Goal: Information Seeking & Learning: Check status

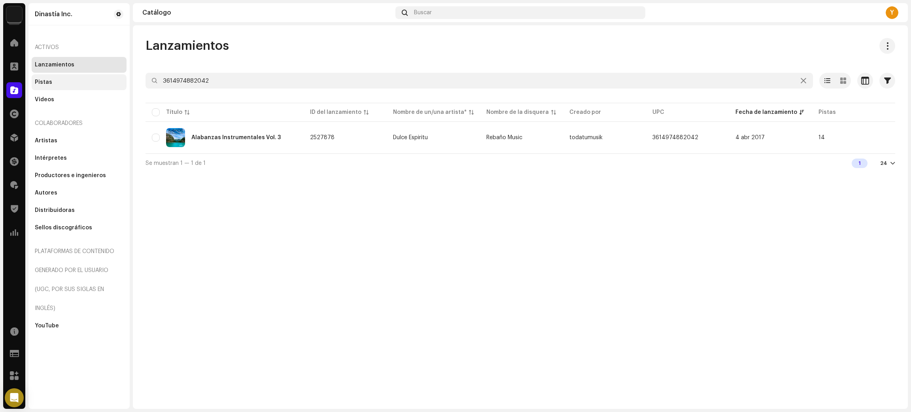
drag, startPoint x: 234, startPoint y: 83, endPoint x: 70, endPoint y: 80, distance: 164.6
click at [70, 80] on div "Dinastía Inc. Inicio Clientes Catálogo Derechos Distribución Financiar Regalías…" at bounding box center [455, 206] width 911 height 412
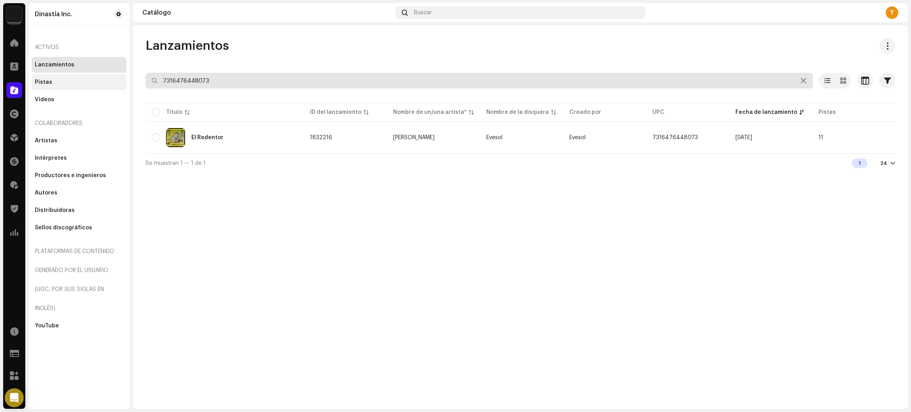
drag, startPoint x: 258, startPoint y: 81, endPoint x: 104, endPoint y: 78, distance: 153.5
click at [86, 81] on div "Dinastía Inc. Inicio Clientes Catálogo Derechos Distribución Financiar Regalías…" at bounding box center [455, 206] width 911 height 412
paste input "8445281085605"
drag, startPoint x: 227, startPoint y: 76, endPoint x: 150, endPoint y: 75, distance: 77.2
click at [150, 75] on input "8445281085605" at bounding box center [480, 81] width 668 height 16
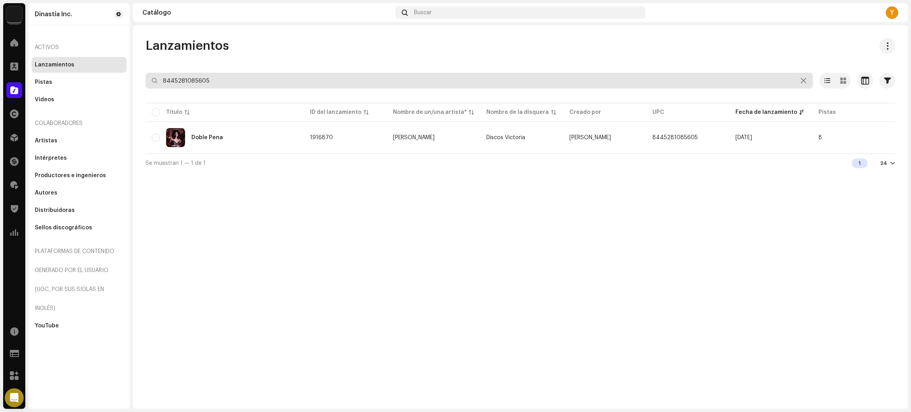
paste input "19101859302"
type input "191018593025"
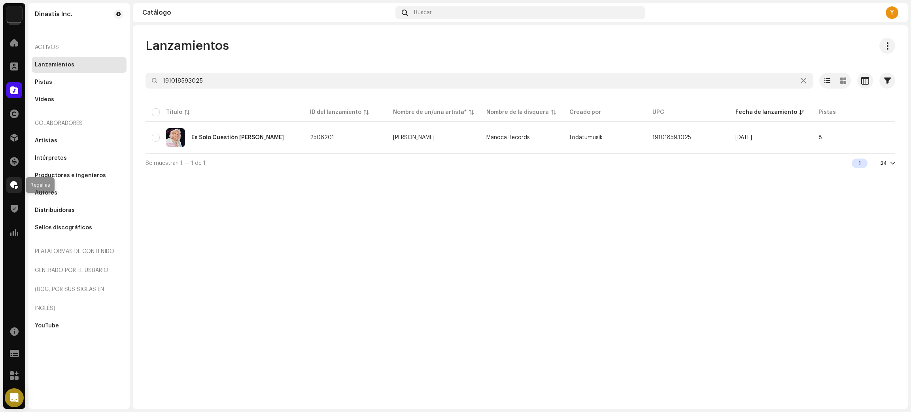
click at [11, 184] on span at bounding box center [14, 185] width 8 height 6
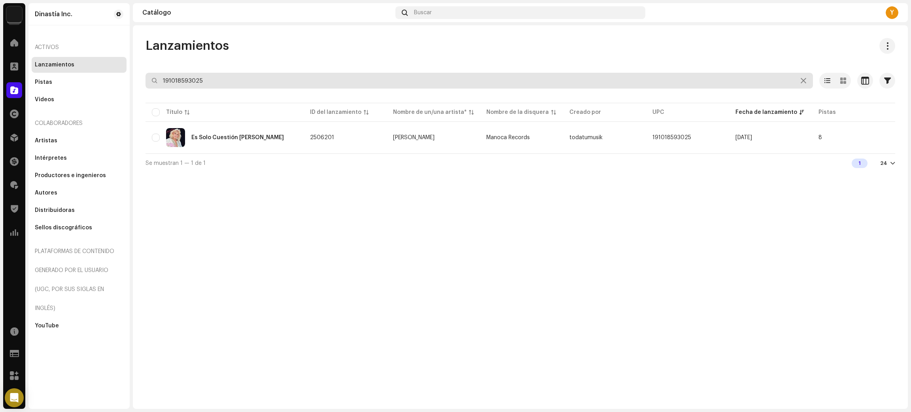
drag, startPoint x: 214, startPoint y: 80, endPoint x: 197, endPoint y: 81, distance: 17.0
click at [197, 81] on input "191018593025" at bounding box center [480, 81] width 668 height 16
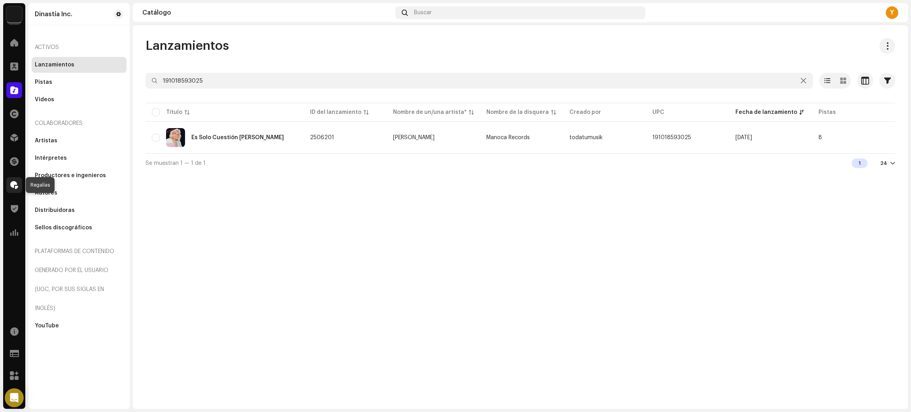
click at [19, 182] on div at bounding box center [14, 185] width 16 height 16
click at [13, 186] on span at bounding box center [14, 185] width 8 height 6
click at [13, 184] on span at bounding box center [14, 185] width 8 height 6
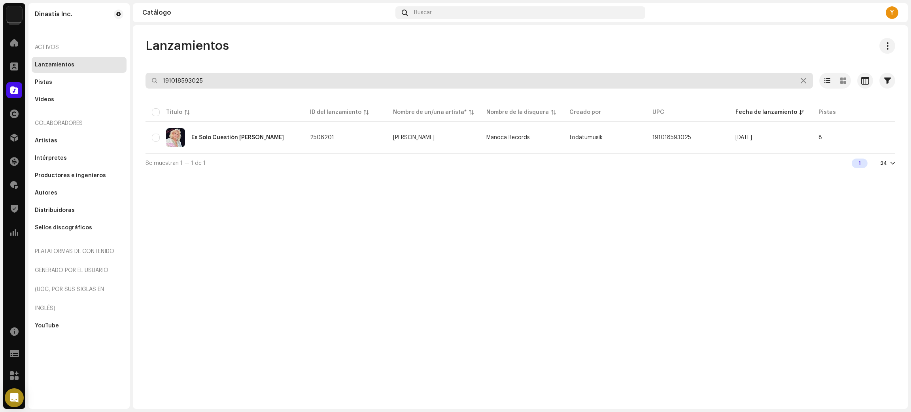
drag, startPoint x: 244, startPoint y: 79, endPoint x: 124, endPoint y: 66, distance: 120.9
click at [142, 66] on div "Lanzamientos 191018593025 Seleccionado 0 Seleccionar todo 1 Opciones Filtros Es…" at bounding box center [520, 105] width 775 height 135
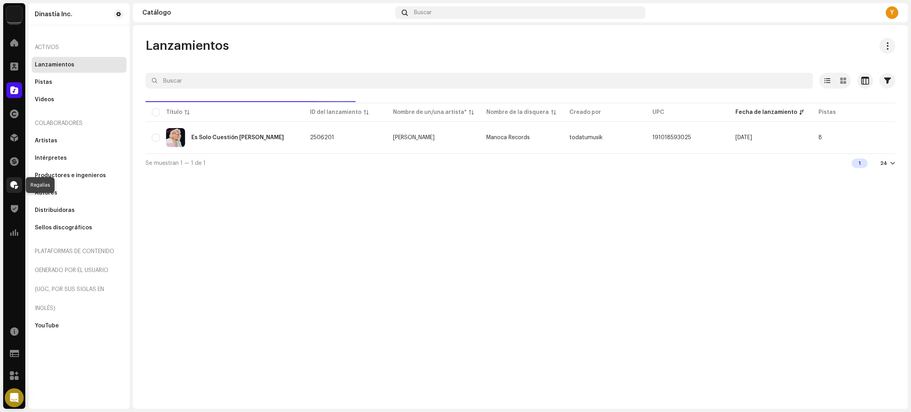
click at [9, 179] on div at bounding box center [14, 185] width 16 height 16
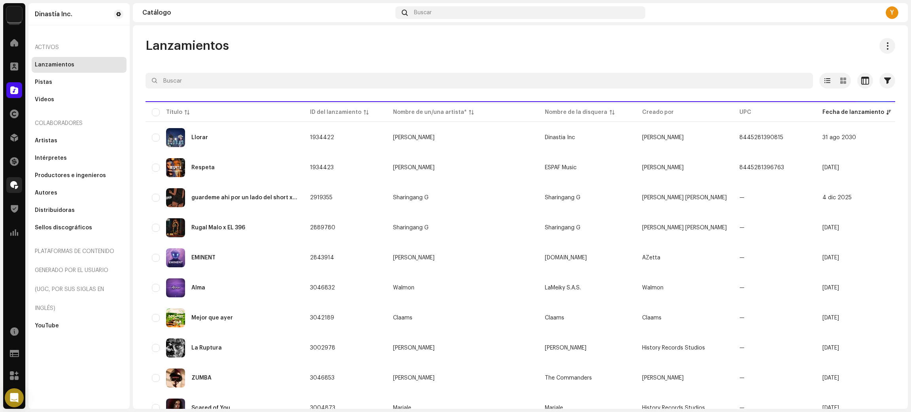
click at [9, 181] on div at bounding box center [14, 185] width 16 height 16
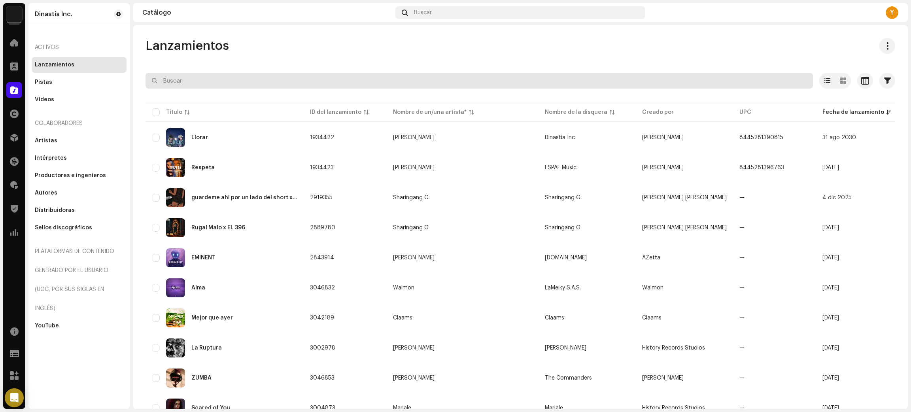
click at [182, 85] on input "text" at bounding box center [480, 81] width 668 height 16
drag, startPoint x: 185, startPoint y: 80, endPoint x: 0, endPoint y: 80, distance: 184.8
click at [0, 80] on div "Dinastía Inc. Inicio Clientes Catálogo Derechos Distribución Financiar Regalías…" at bounding box center [455, 206] width 911 height 412
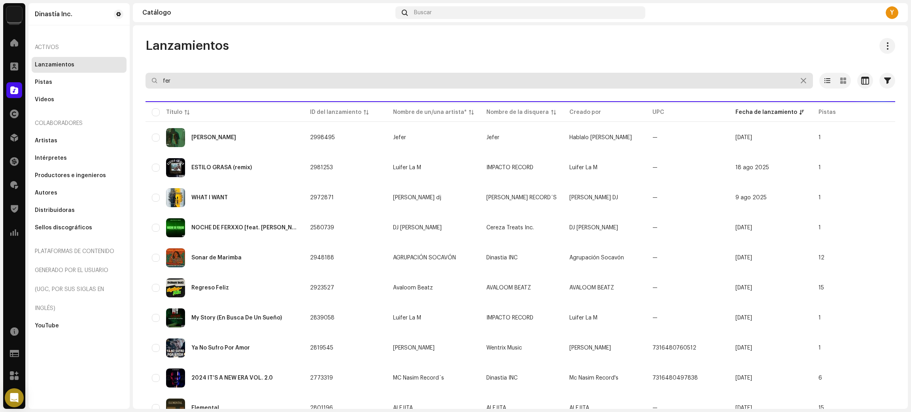
type input "ñ"
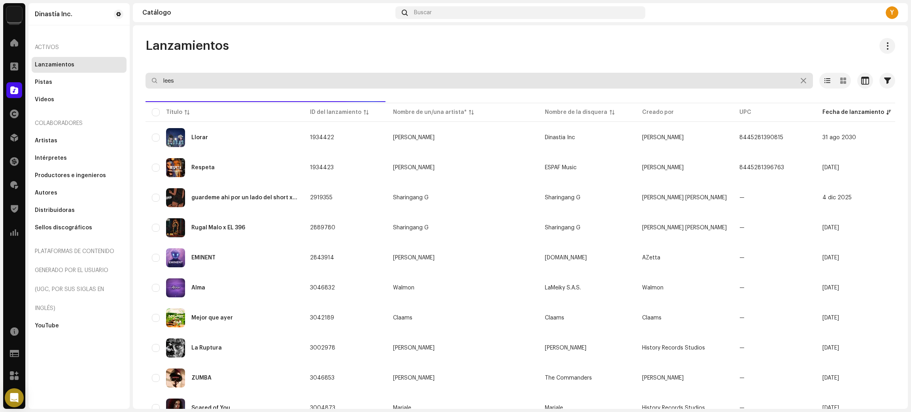
type input "lees"
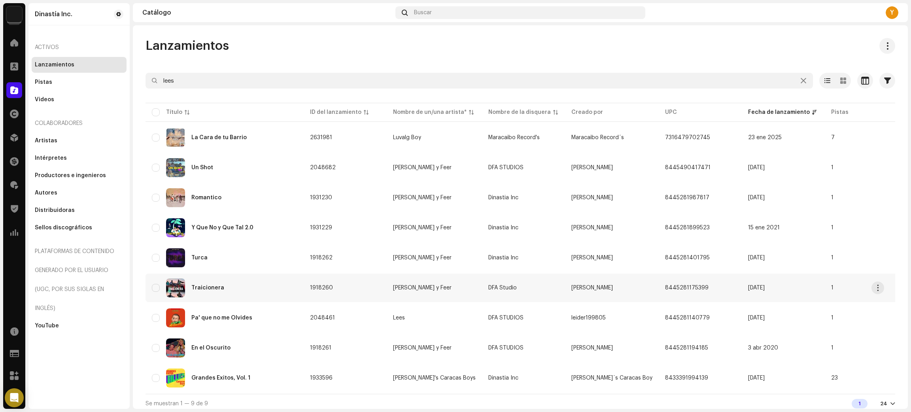
click at [275, 292] on div "Traicionera" at bounding box center [225, 288] width 146 height 19
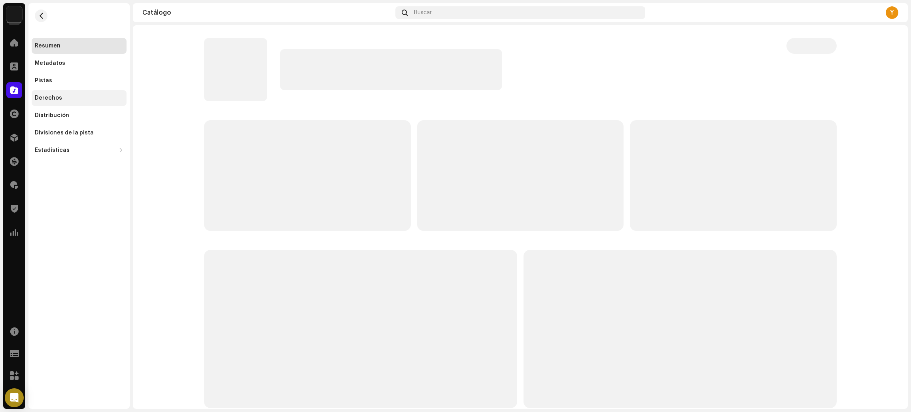
drag, startPoint x: 35, startPoint y: 97, endPoint x: 110, endPoint y: 101, distance: 75.3
click at [37, 97] on div "Derechos" at bounding box center [48, 98] width 27 height 6
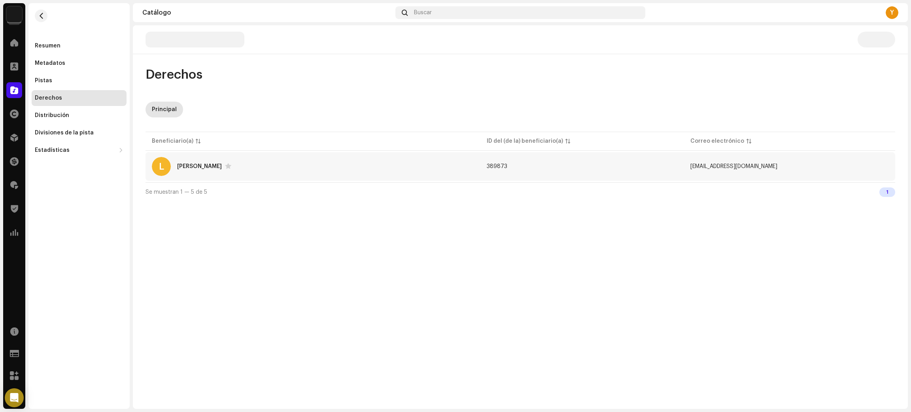
click at [313, 168] on div "L Lees Feer" at bounding box center [313, 166] width 322 height 19
click at [184, 168] on div "[PERSON_NAME]" at bounding box center [199, 167] width 45 height 6
click at [279, 167] on div "L Lees Feer" at bounding box center [313, 166] width 322 height 19
click at [186, 166] on div "[PERSON_NAME]" at bounding box center [199, 167] width 45 height 6
drag, startPoint x: 777, startPoint y: 164, endPoint x: 697, endPoint y: 165, distance: 80.7
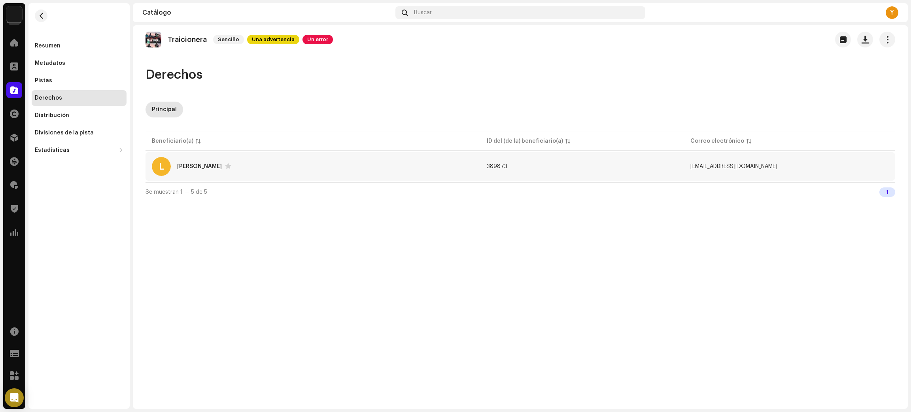
click at [697, 165] on tr "L Lees Feer 389873 leesyfeer@gmail.com" at bounding box center [521, 166] width 750 height 28
copy tr "[EMAIL_ADDRESS][DOMAIN_NAME]"
click at [18, 184] on span at bounding box center [14, 185] width 8 height 6
click at [11, 187] on span at bounding box center [14, 185] width 8 height 6
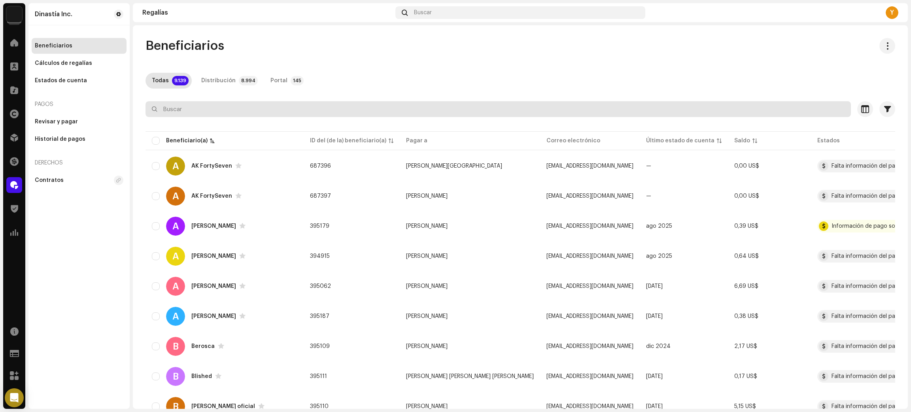
click at [192, 110] on input "text" at bounding box center [499, 109] width 706 height 16
paste input "[EMAIL_ADDRESS][DOMAIN_NAME]"
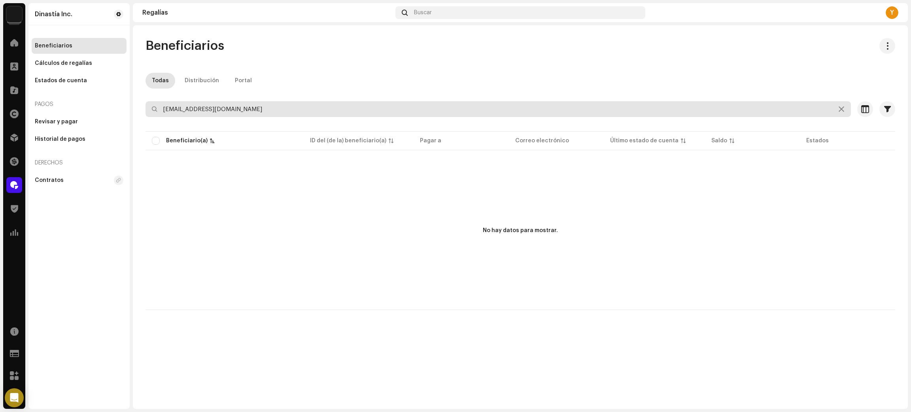
drag, startPoint x: 172, startPoint y: 112, endPoint x: 64, endPoint y: 108, distance: 108.9
click at [64, 108] on div "Dinastía Inc. Inicio Clientes Catálogo Derechos Distribución Financiar Regalías…" at bounding box center [455, 206] width 911 height 412
type input "[EMAIL_ADDRESS][DOMAIN_NAME]"
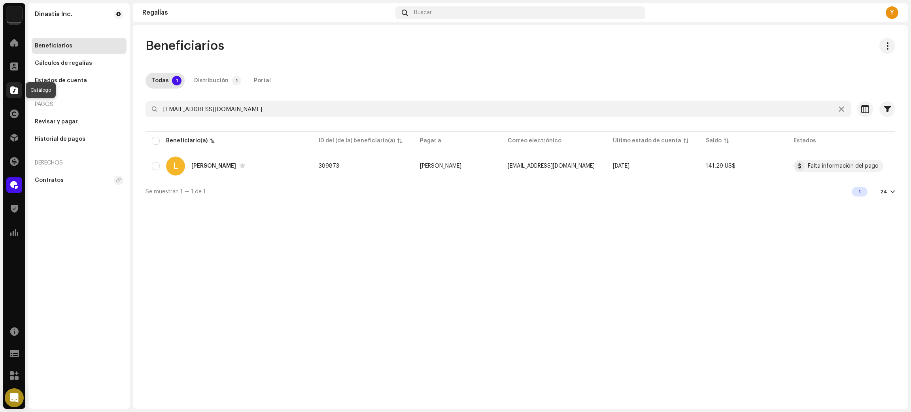
click at [19, 88] on div at bounding box center [14, 90] width 16 height 16
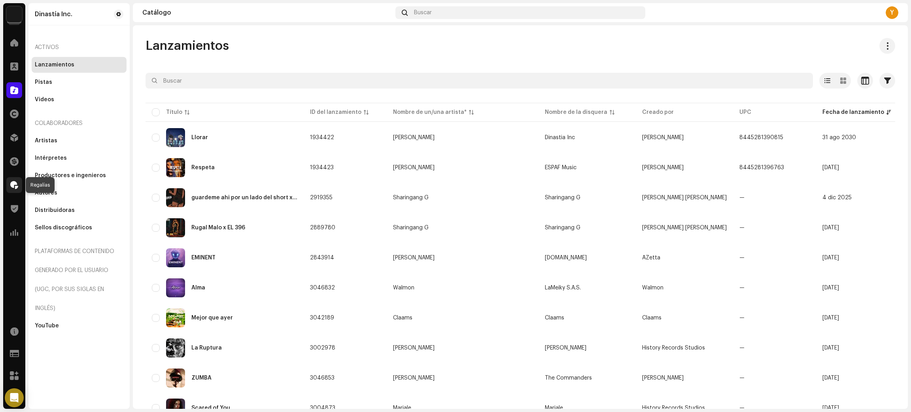
click at [19, 182] on div at bounding box center [14, 185] width 16 height 16
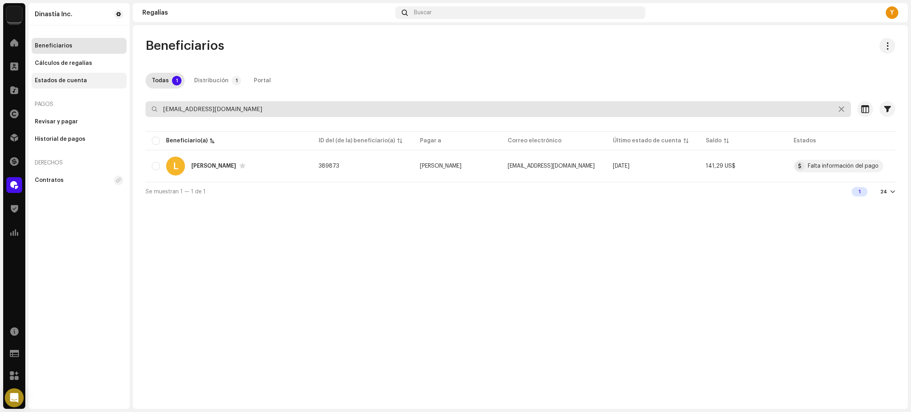
drag, startPoint x: 231, startPoint y: 109, endPoint x: 59, endPoint y: 75, distance: 175.7
click at [59, 74] on div "Dinastía Inc. Inicio Clientes Catálogo Derechos Distribución Financiar Regalías…" at bounding box center [455, 206] width 911 height 412
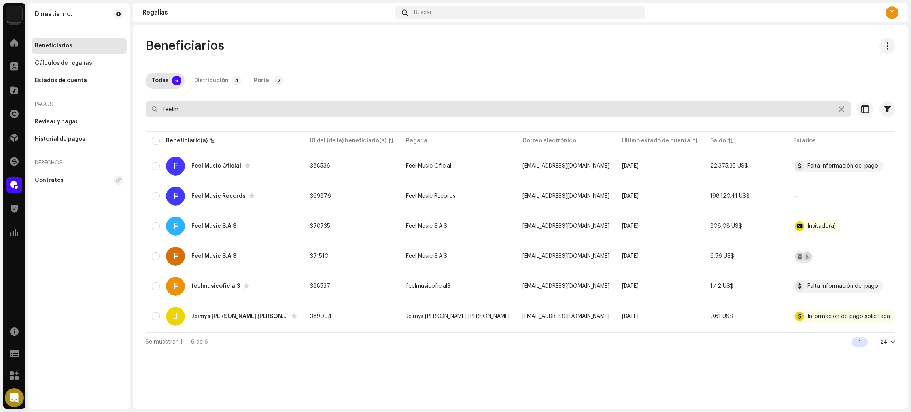
drag, startPoint x: 202, startPoint y: 112, endPoint x: 99, endPoint y: 92, distance: 105.2
click at [99, 92] on div "Dinastía Inc. Inicio Clientes Catálogo Derechos Distribución Financiar Regalías…" at bounding box center [455, 206] width 911 height 412
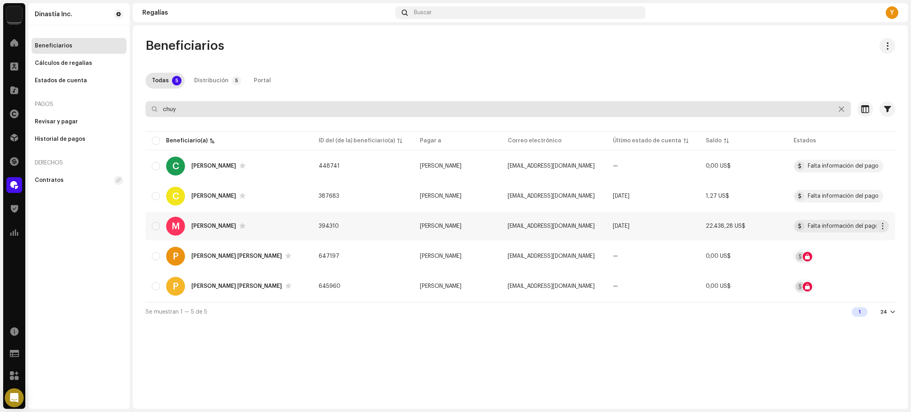
type input "chuy"
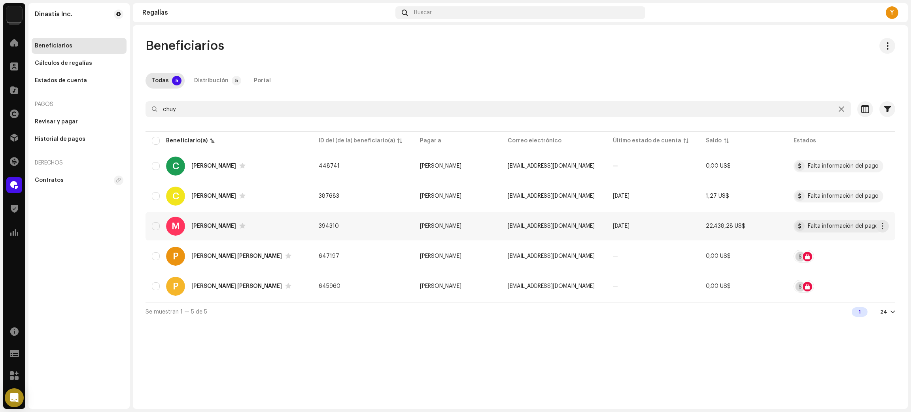
click at [282, 225] on div "M [PERSON_NAME]" at bounding box center [229, 226] width 154 height 19
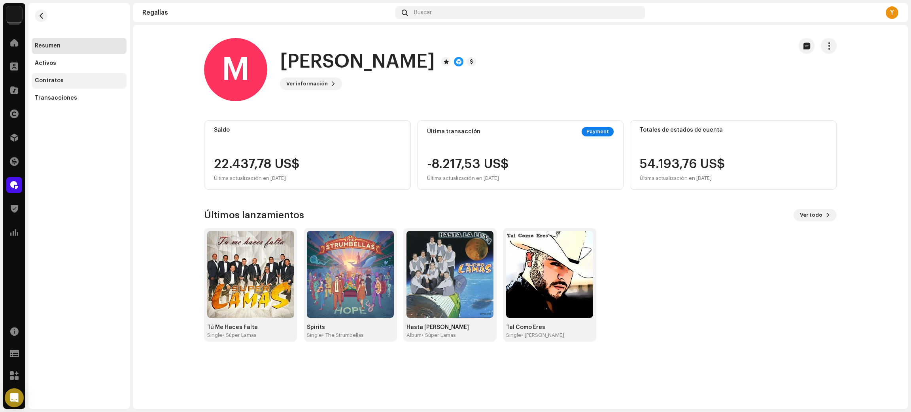
drag, startPoint x: 46, startPoint y: 98, endPoint x: 75, endPoint y: 80, distance: 34.7
click at [46, 98] on div "Transacciones" at bounding box center [56, 98] width 42 height 6
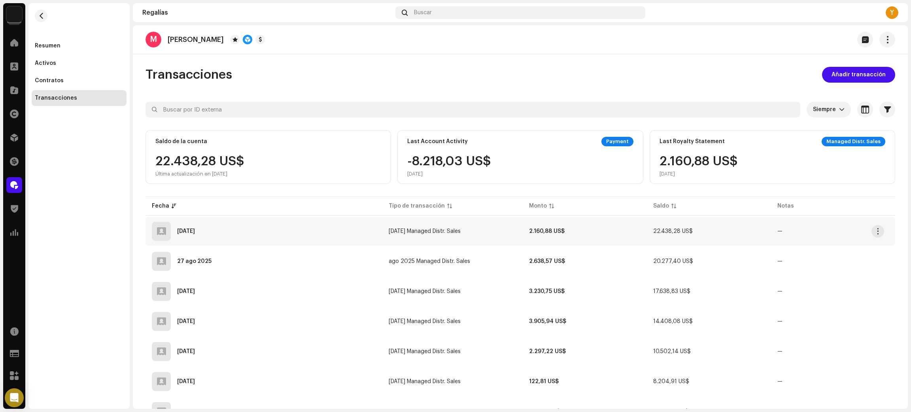
drag, startPoint x: 866, startPoint y: 210, endPoint x: 172, endPoint y: 227, distance: 693.7
copy tbody "52 lore 8922 ipsu 8879 Dolorsi Ametc. Adipi 1.353,11 EL$ 27.040,11 SE$ — 25 doe…"
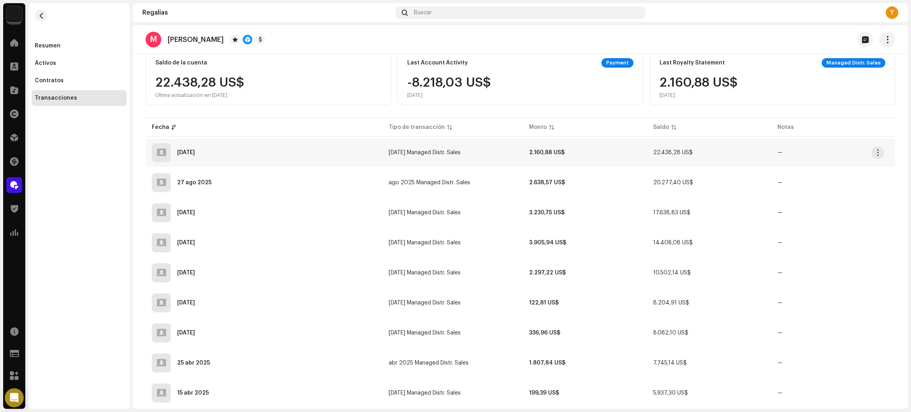
scroll to position [59, 0]
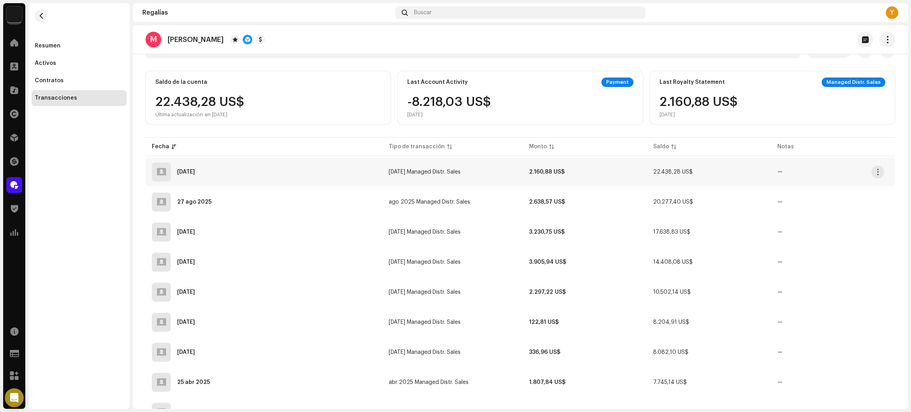
drag, startPoint x: 839, startPoint y: 172, endPoint x: 162, endPoint y: 170, distance: 676.9
copy tbody "52 lore 8922 ipsu 8879 Dolorsi Ametc. Adipi 1.353,11 EL$ 27.040,11 SE$ — 25 doe…"
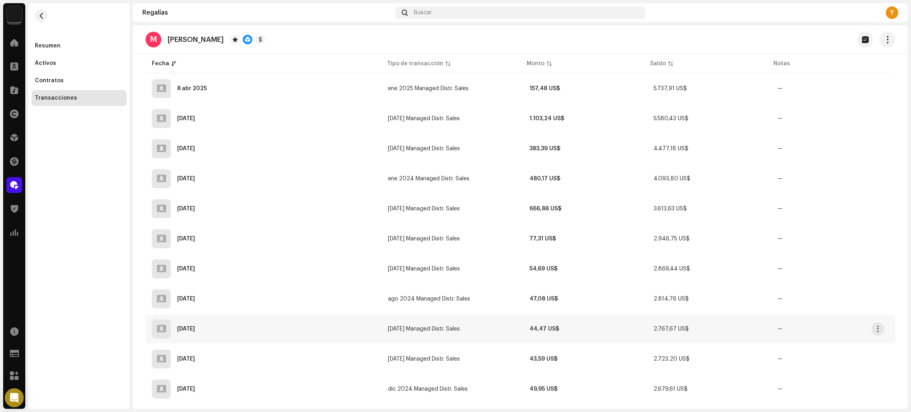
scroll to position [712, 0]
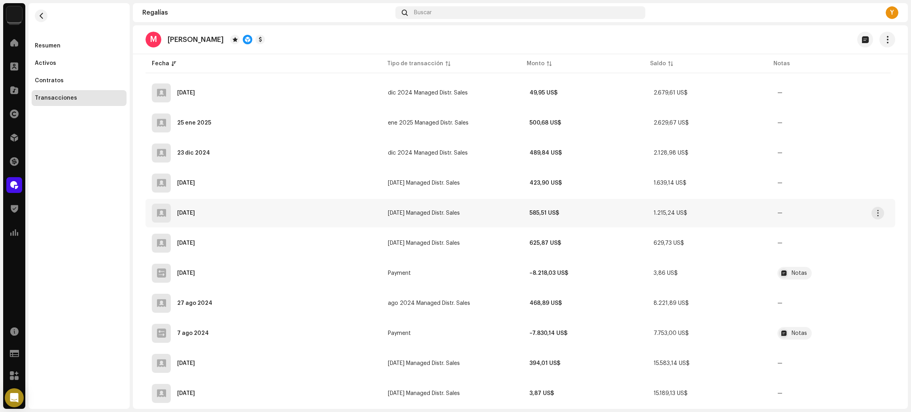
click at [860, 217] on td "—" at bounding box center [833, 213] width 124 height 28
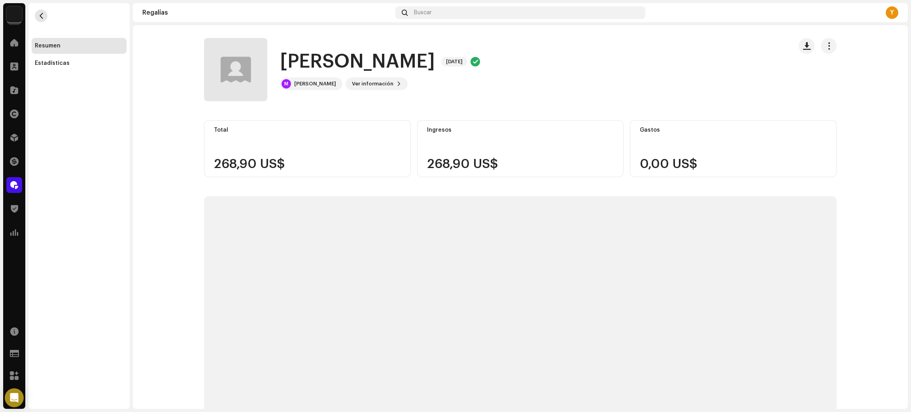
click at [40, 17] on span "button" at bounding box center [41, 16] width 6 height 6
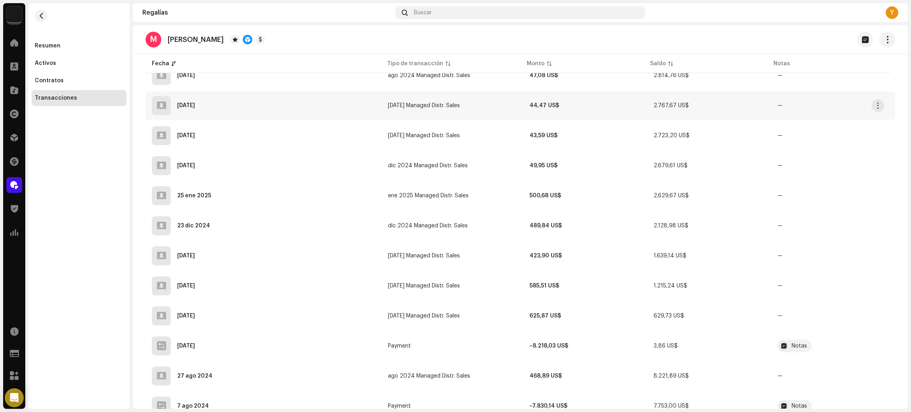
scroll to position [652, 0]
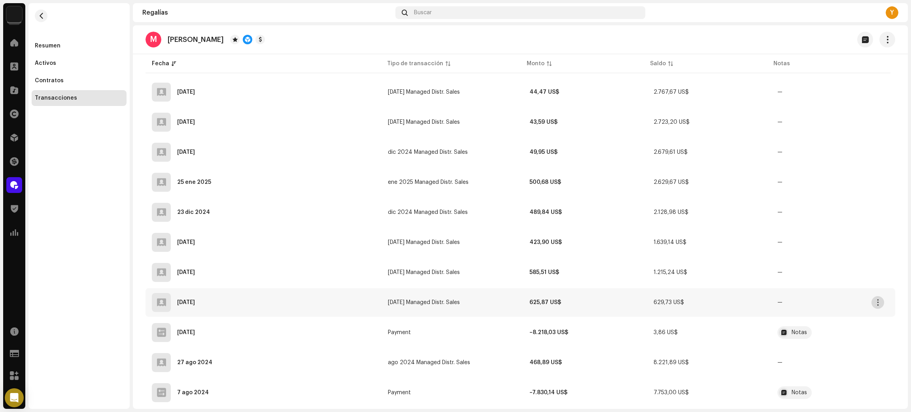
click at [875, 299] on span "button" at bounding box center [878, 302] width 6 height 6
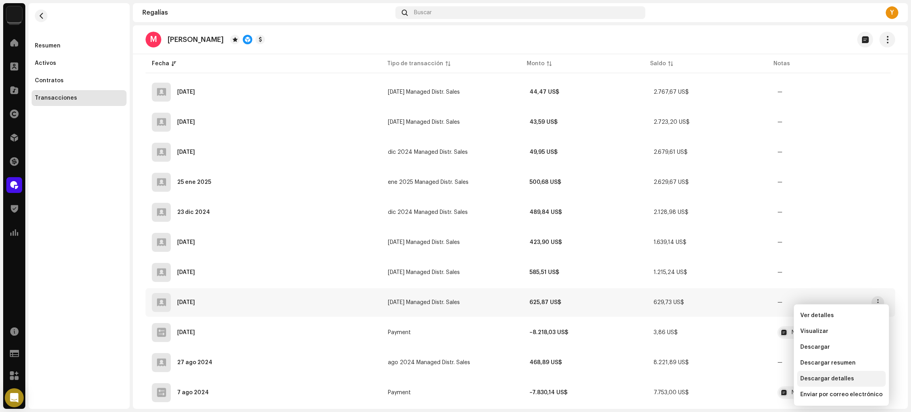
click at [839, 379] on span "Descargar detalles" at bounding box center [828, 379] width 54 height 6
